Goal: Transaction & Acquisition: Subscribe to service/newsletter

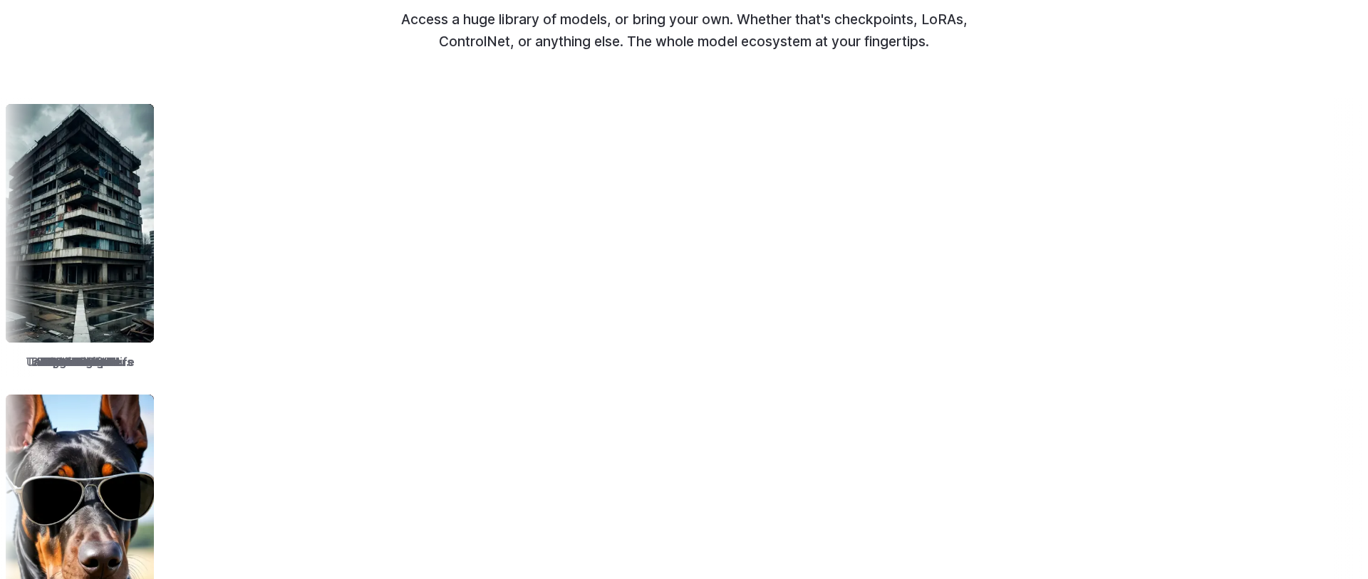
scroll to position [1815, 0]
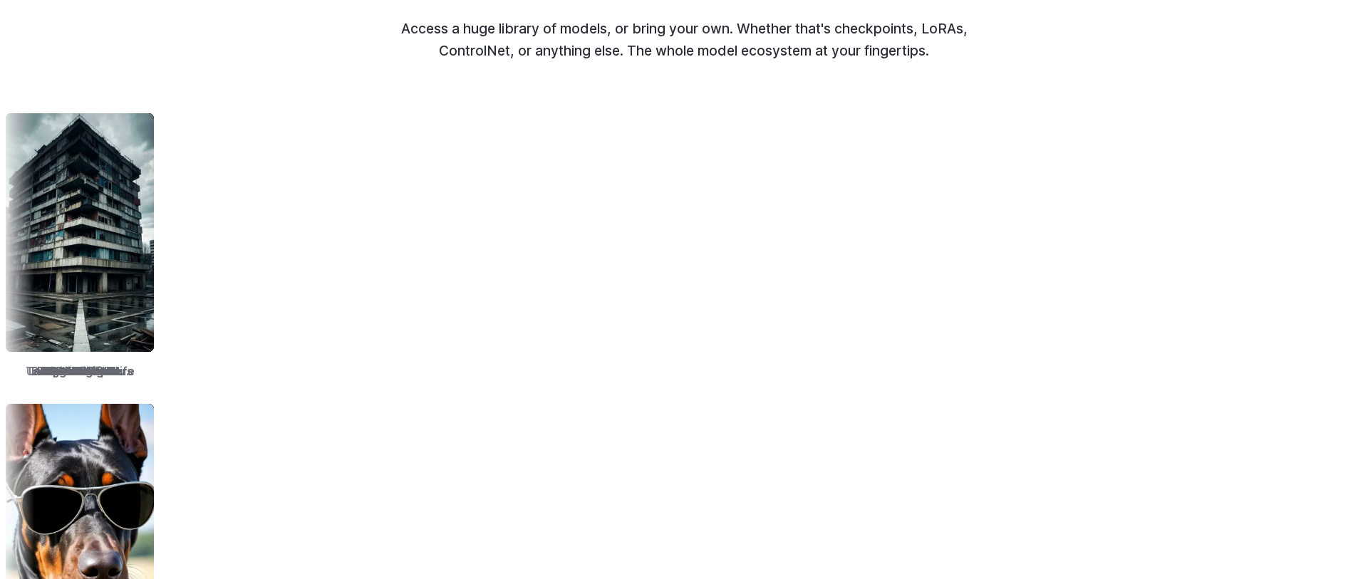
click at [311, 296] on img at bounding box center [236, 232] width 148 height 239
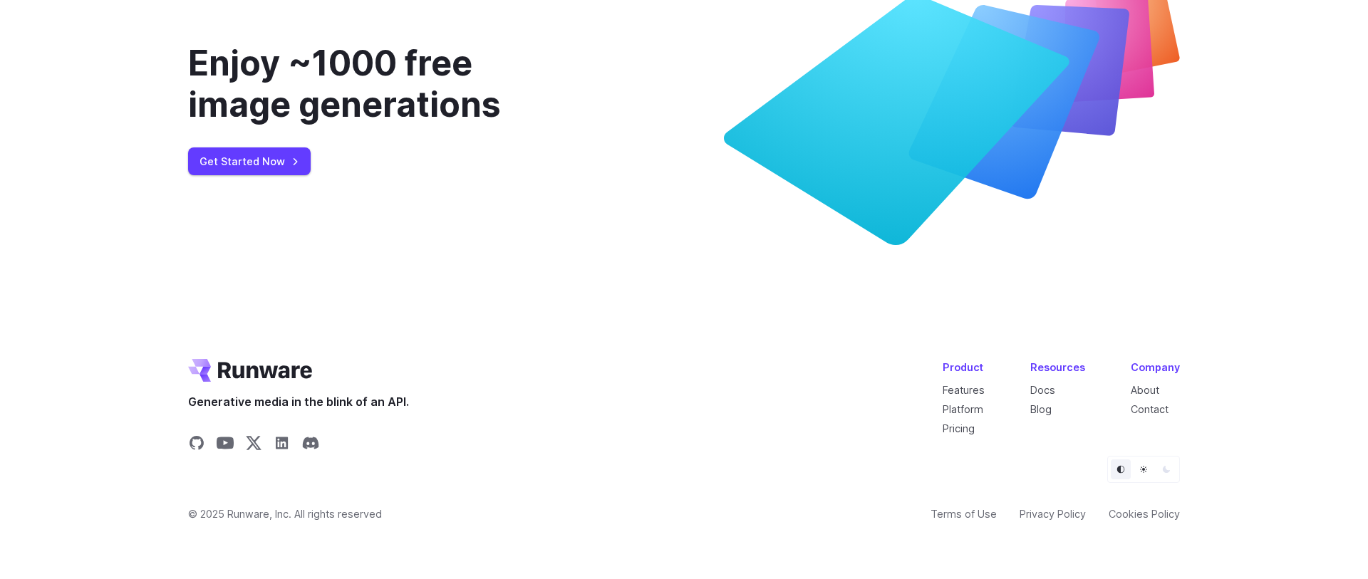
scroll to position [5546, 0]
click at [259, 170] on link "Get Started Now" at bounding box center [249, 161] width 123 height 28
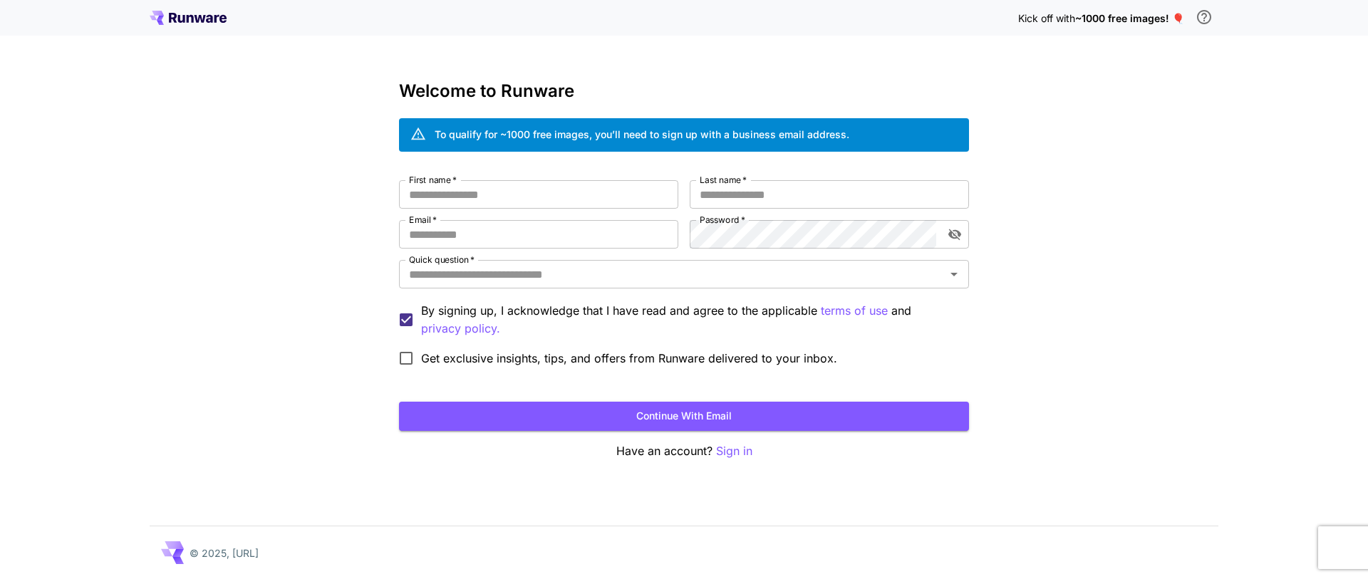
click at [226, 13] on icon at bounding box center [188, 18] width 77 height 14
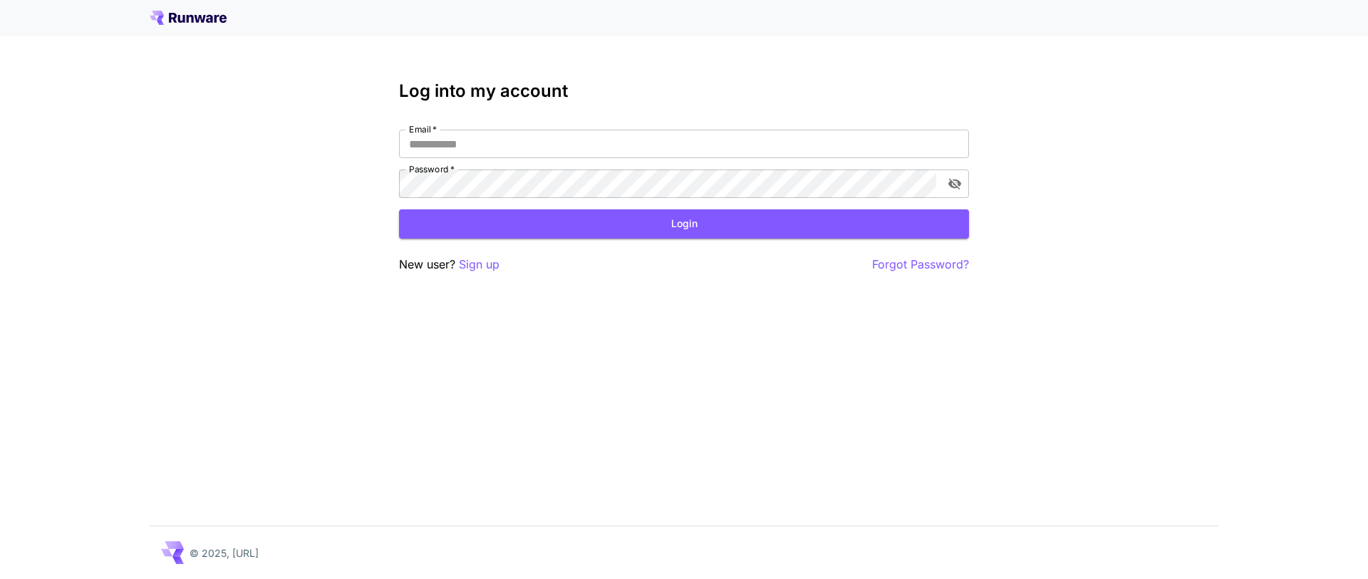
click at [225, 13] on icon at bounding box center [188, 18] width 77 height 14
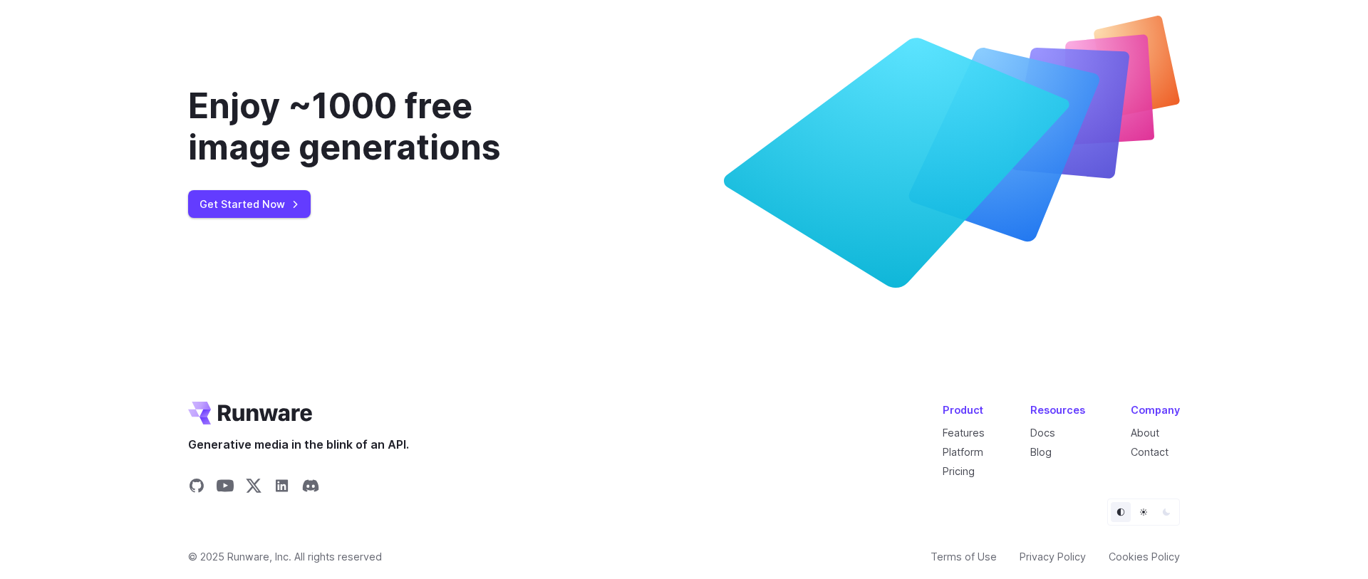
scroll to position [5546, 0]
